Goal: Information Seeking & Learning: Check status

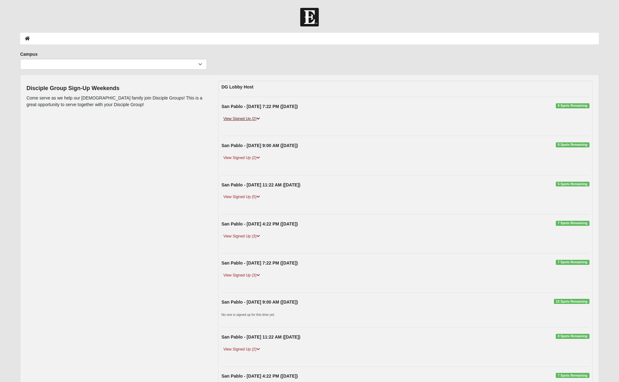
click at [247, 119] on link "View Signed Up (2)" at bounding box center [241, 118] width 40 height 7
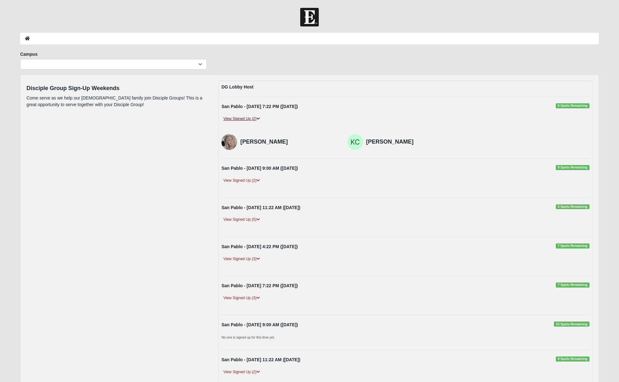
click at [247, 119] on link "View Signed Up (2)" at bounding box center [241, 118] width 40 height 7
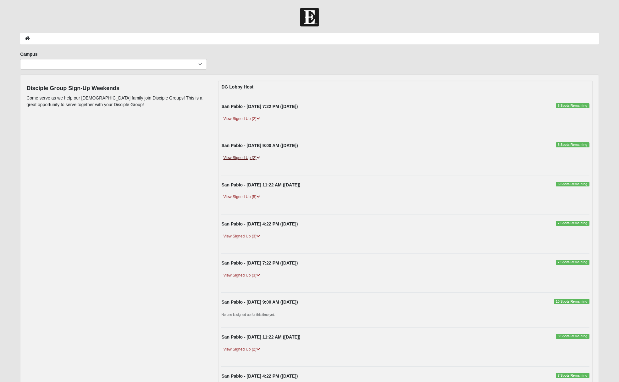
click at [242, 158] on link "View Signed Up (2)" at bounding box center [241, 157] width 40 height 7
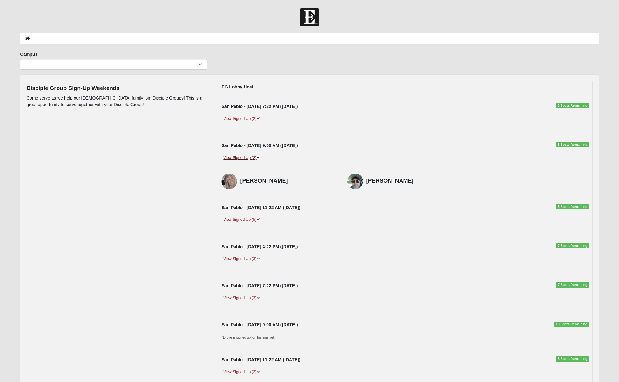
click at [242, 158] on link "View Signed Up (2)" at bounding box center [241, 157] width 40 height 7
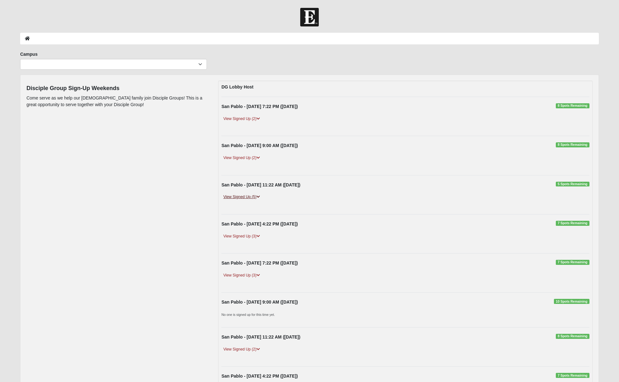
click at [240, 198] on link "View Signed Up (5)" at bounding box center [241, 196] width 40 height 7
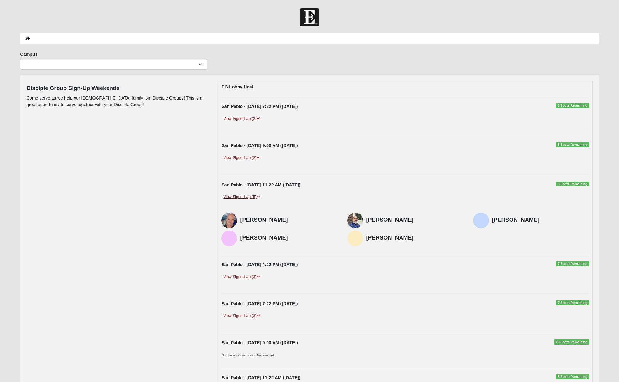
click at [241, 194] on link "View Signed Up (5)" at bounding box center [241, 196] width 40 height 7
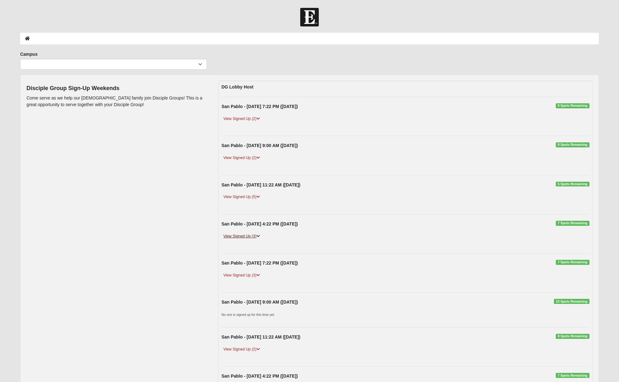
click at [240, 235] on link "View Signed Up (3)" at bounding box center [241, 236] width 40 height 7
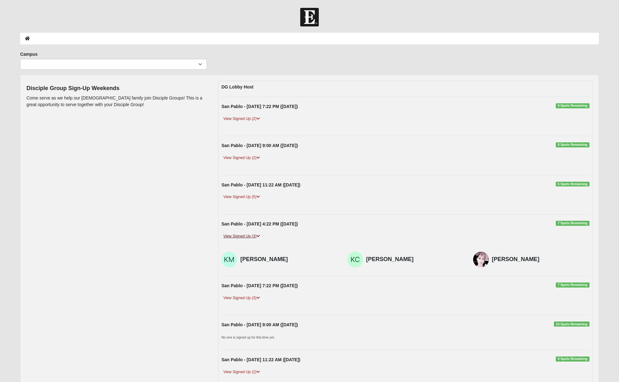
click at [240, 235] on link "View Signed Up (3)" at bounding box center [241, 236] width 40 height 7
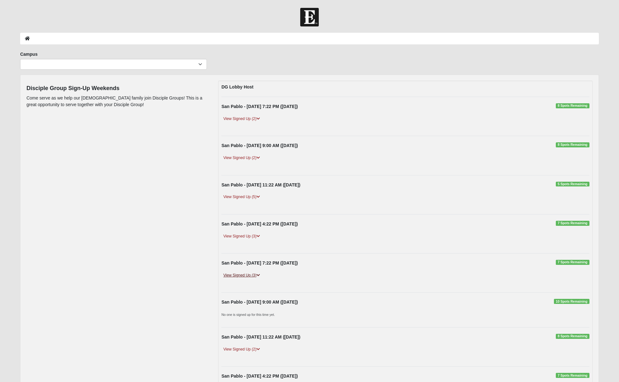
click at [244, 276] on link "View Signed Up (3)" at bounding box center [241, 275] width 40 height 7
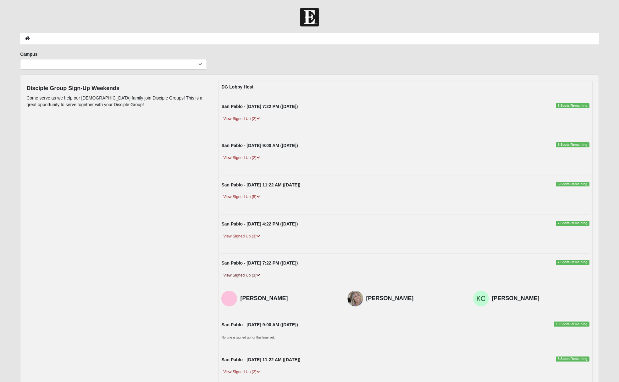
click at [244, 276] on link "View Signed Up (3)" at bounding box center [241, 275] width 40 height 7
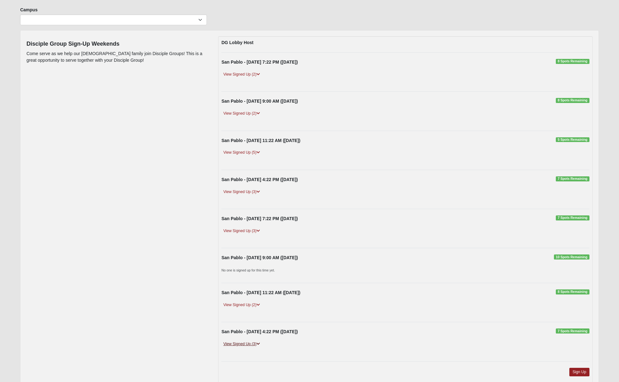
scroll to position [85, 0]
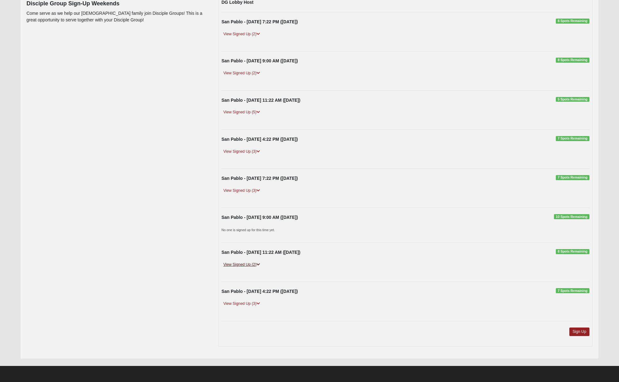
click at [245, 265] on link "View Signed Up (2)" at bounding box center [241, 264] width 40 height 7
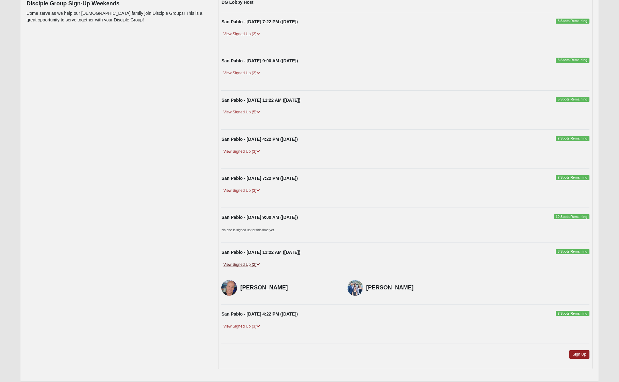
click at [246, 265] on link "View Signed Up (2)" at bounding box center [241, 264] width 40 height 7
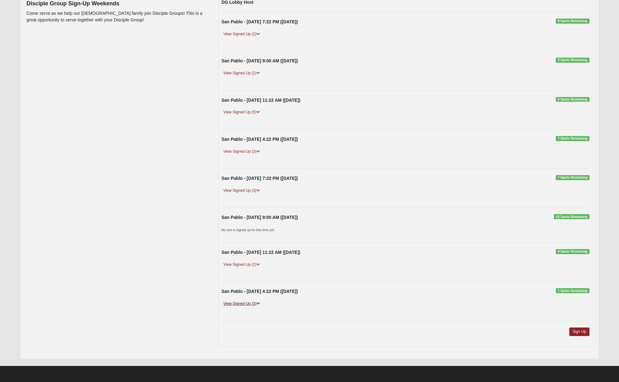
click at [242, 304] on link "View Signed Up (3)" at bounding box center [241, 303] width 40 height 7
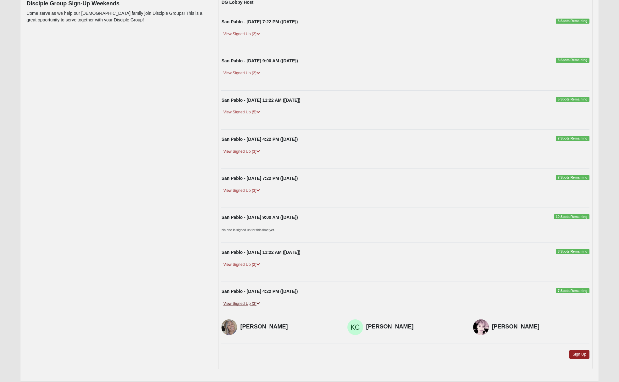
click at [242, 304] on link "View Signed Up (3)" at bounding box center [241, 303] width 40 height 7
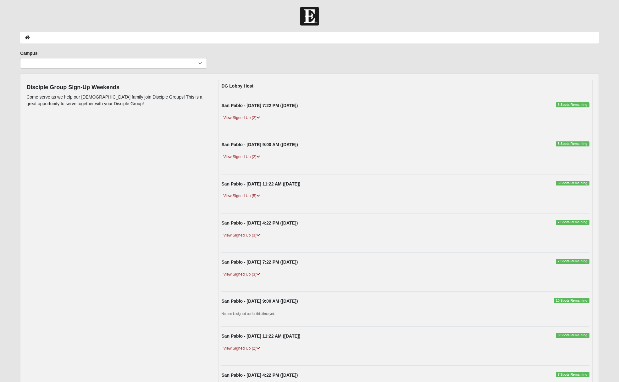
scroll to position [0, 0]
